Goal: Task Accomplishment & Management: Manage account settings

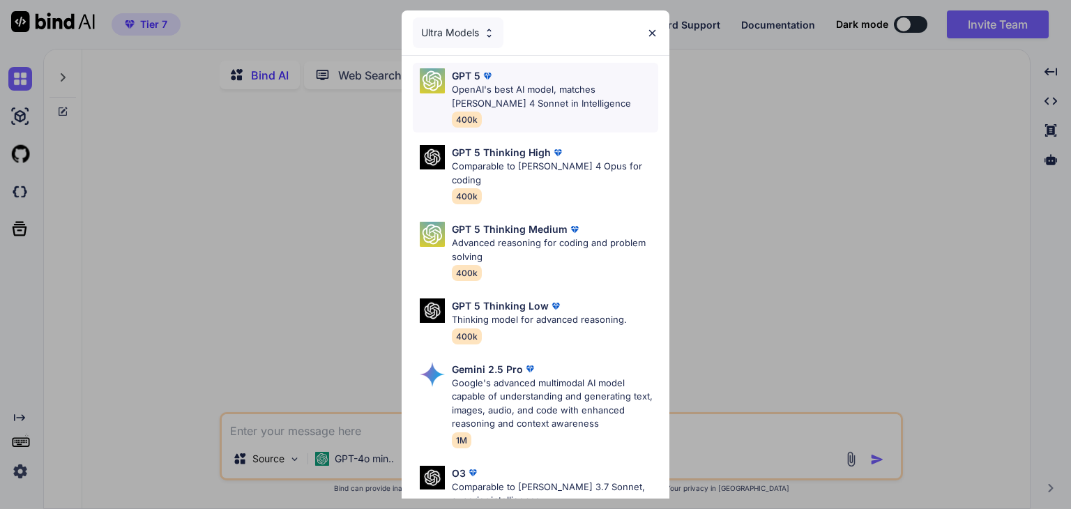
click at [573, 93] on p "OpenAI's best AI model, matches [PERSON_NAME] 4 Sonnet in Intelligence" at bounding box center [555, 96] width 206 height 27
type textarea "x"
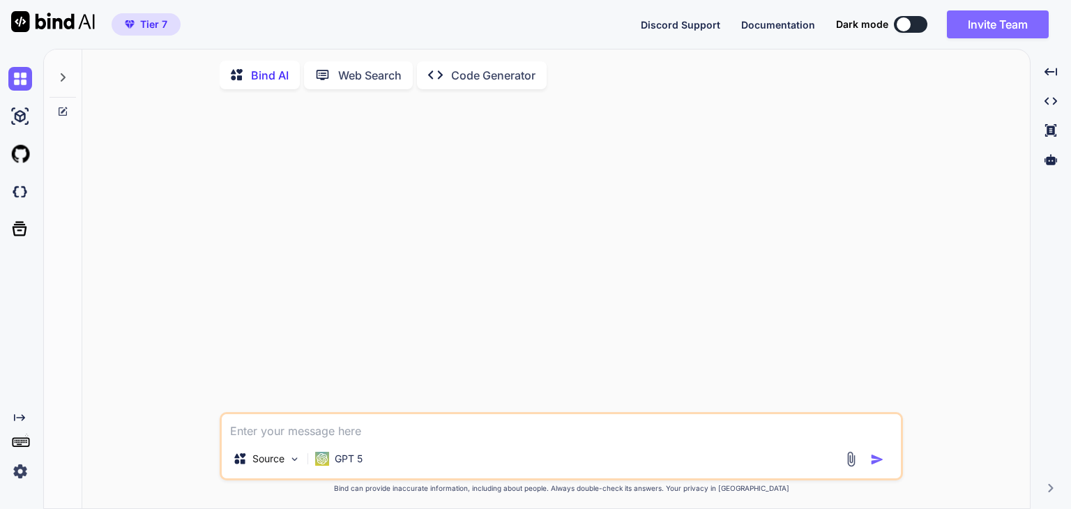
click at [1027, 24] on button "Invite Team" at bounding box center [998, 24] width 102 height 28
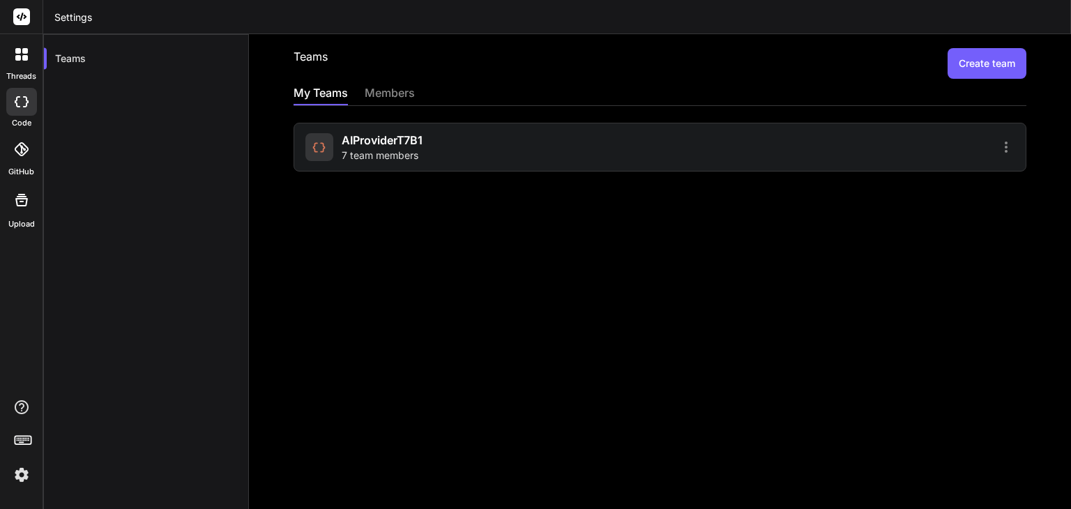
click at [998, 148] on icon at bounding box center [1006, 147] width 17 height 17
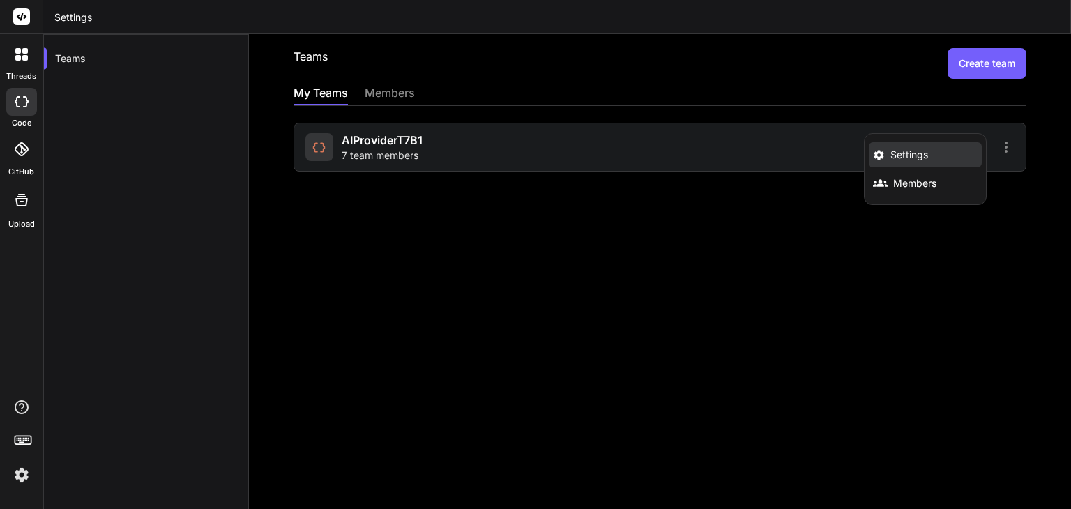
click at [928, 159] on li "Settings" at bounding box center [925, 154] width 113 height 25
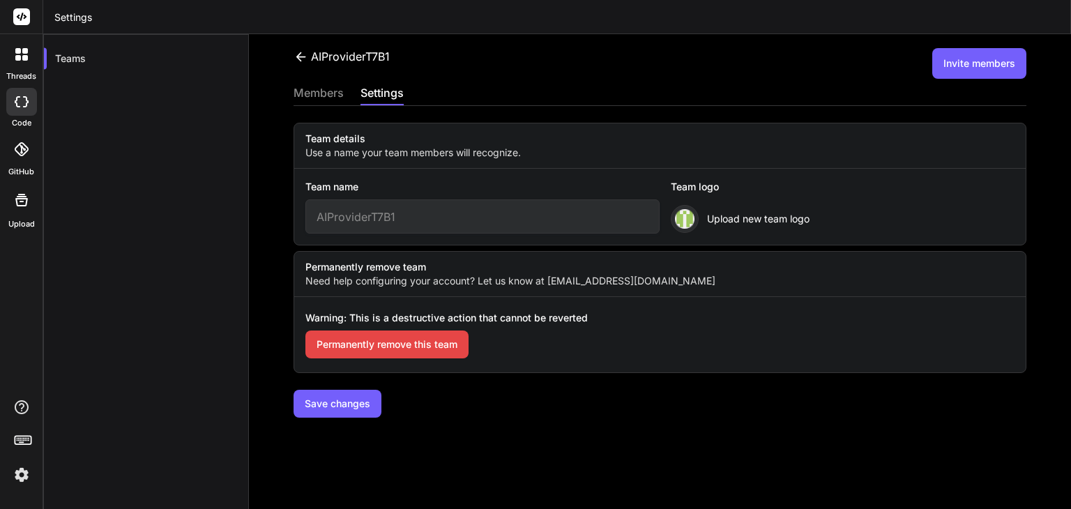
click at [316, 91] on div "members" at bounding box center [319, 94] width 50 height 20
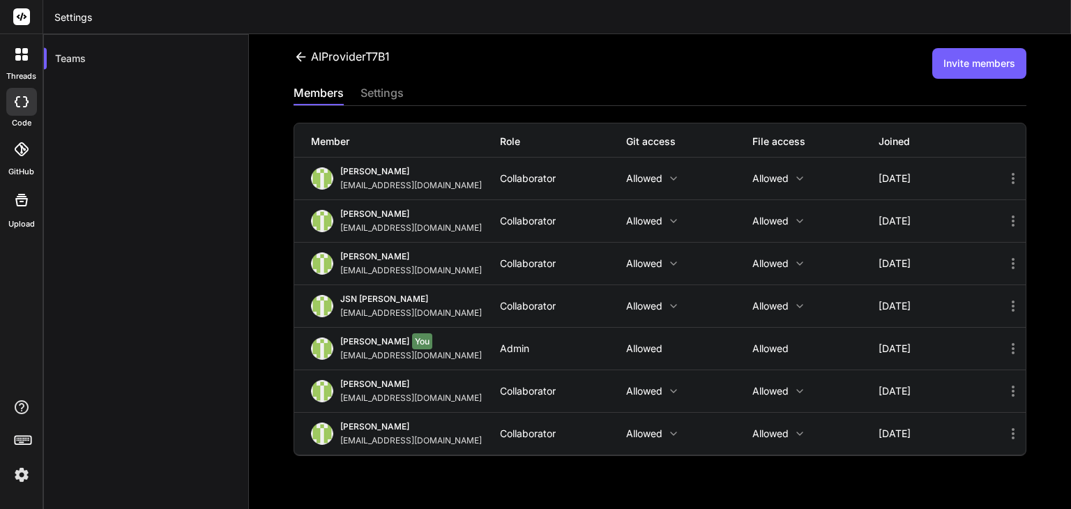
click at [1005, 388] on icon at bounding box center [1013, 391] width 17 height 17
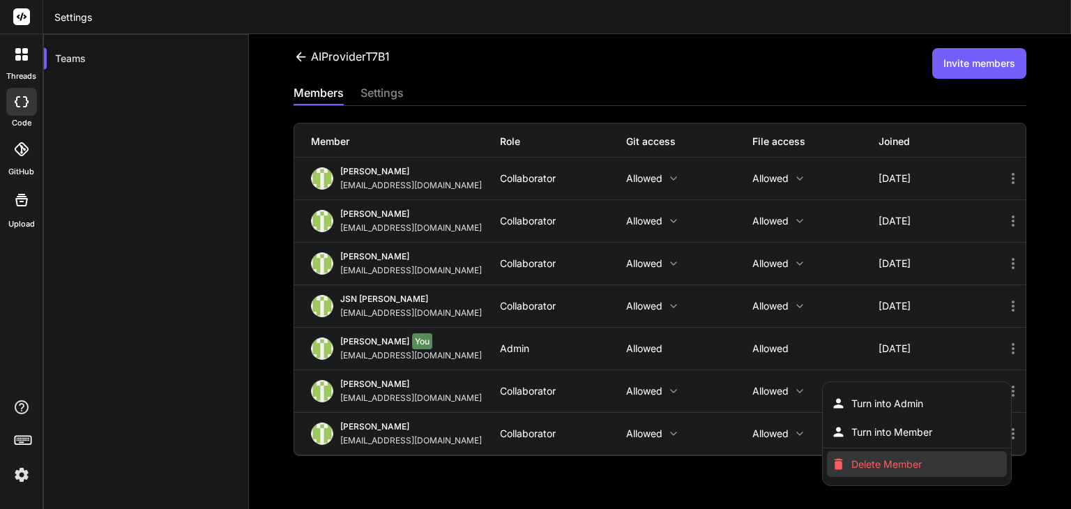
click at [916, 459] on li "Delete Member" at bounding box center [916, 464] width 179 height 26
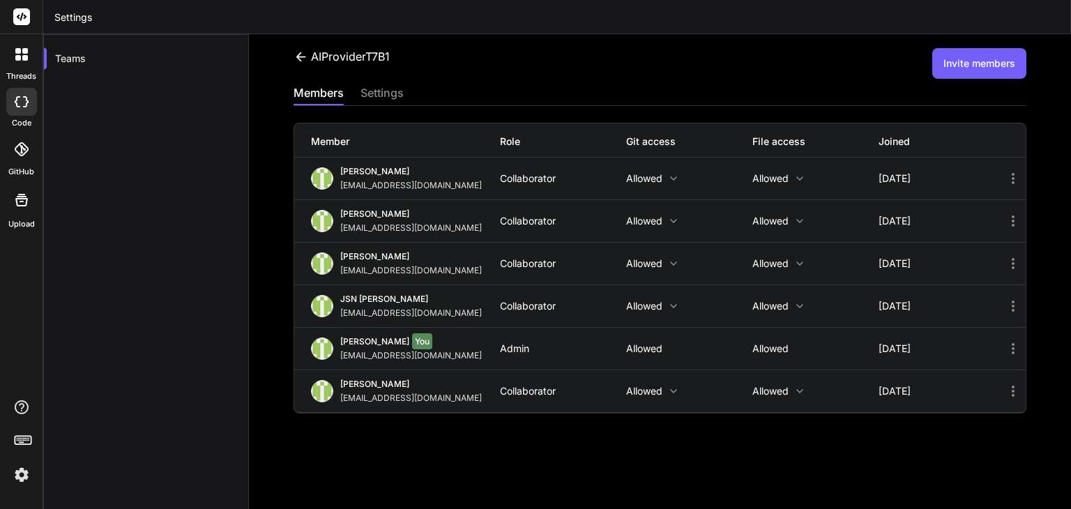
click at [1005, 306] on icon at bounding box center [1013, 306] width 17 height 17
click at [812, 437] on div at bounding box center [535, 254] width 1071 height 509
click at [1012, 302] on icon at bounding box center [1013, 306] width 3 height 11
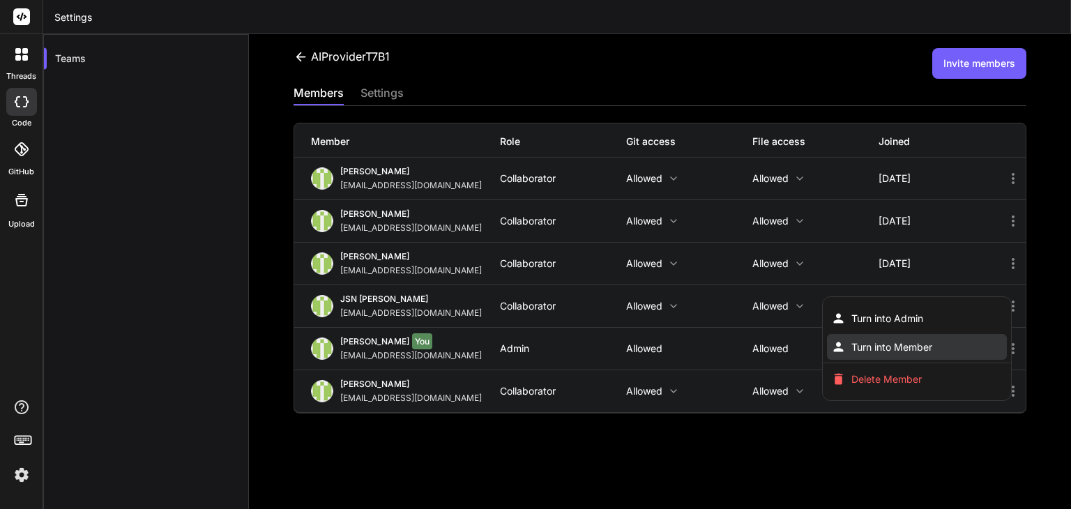
click at [918, 349] on span "Turn into Member" at bounding box center [892, 347] width 81 height 14
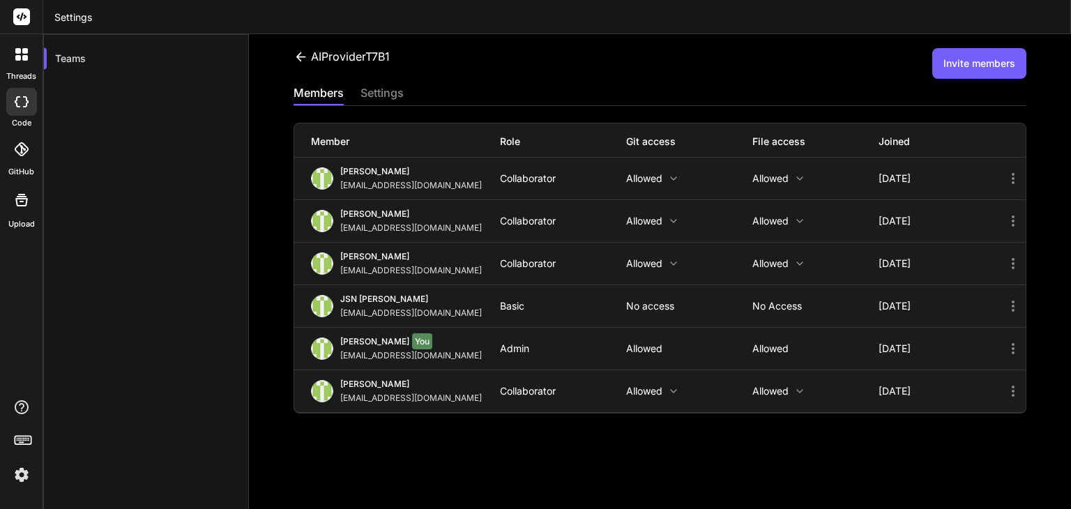
click at [29, 475] on img at bounding box center [22, 475] width 24 height 24
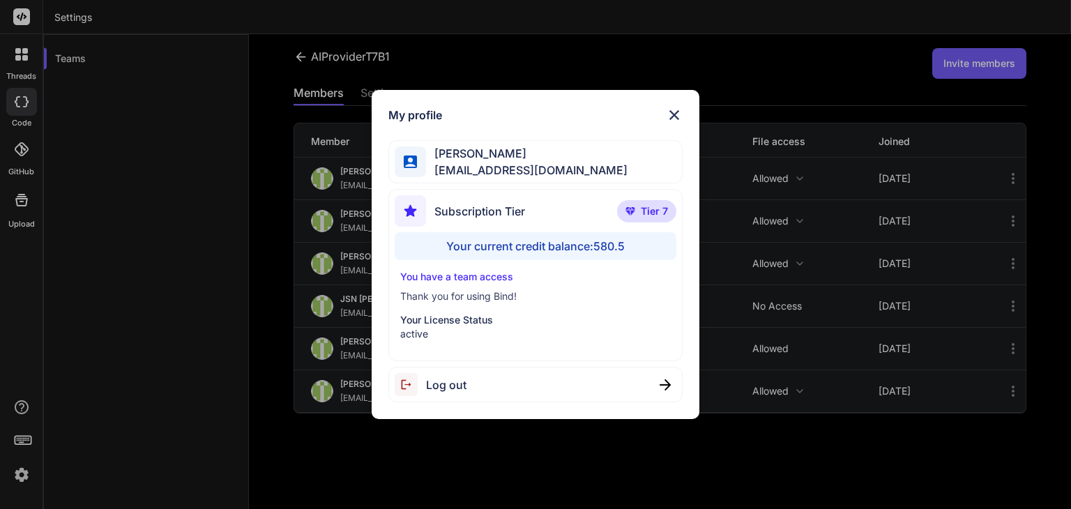
click at [722, 443] on div "My profile [PERSON_NAME] [EMAIL_ADDRESS][DOMAIN_NAME] Subscription Tier Tier 7 …" at bounding box center [535, 254] width 1071 height 509
